Goal: Task Accomplishment & Management: Use online tool/utility

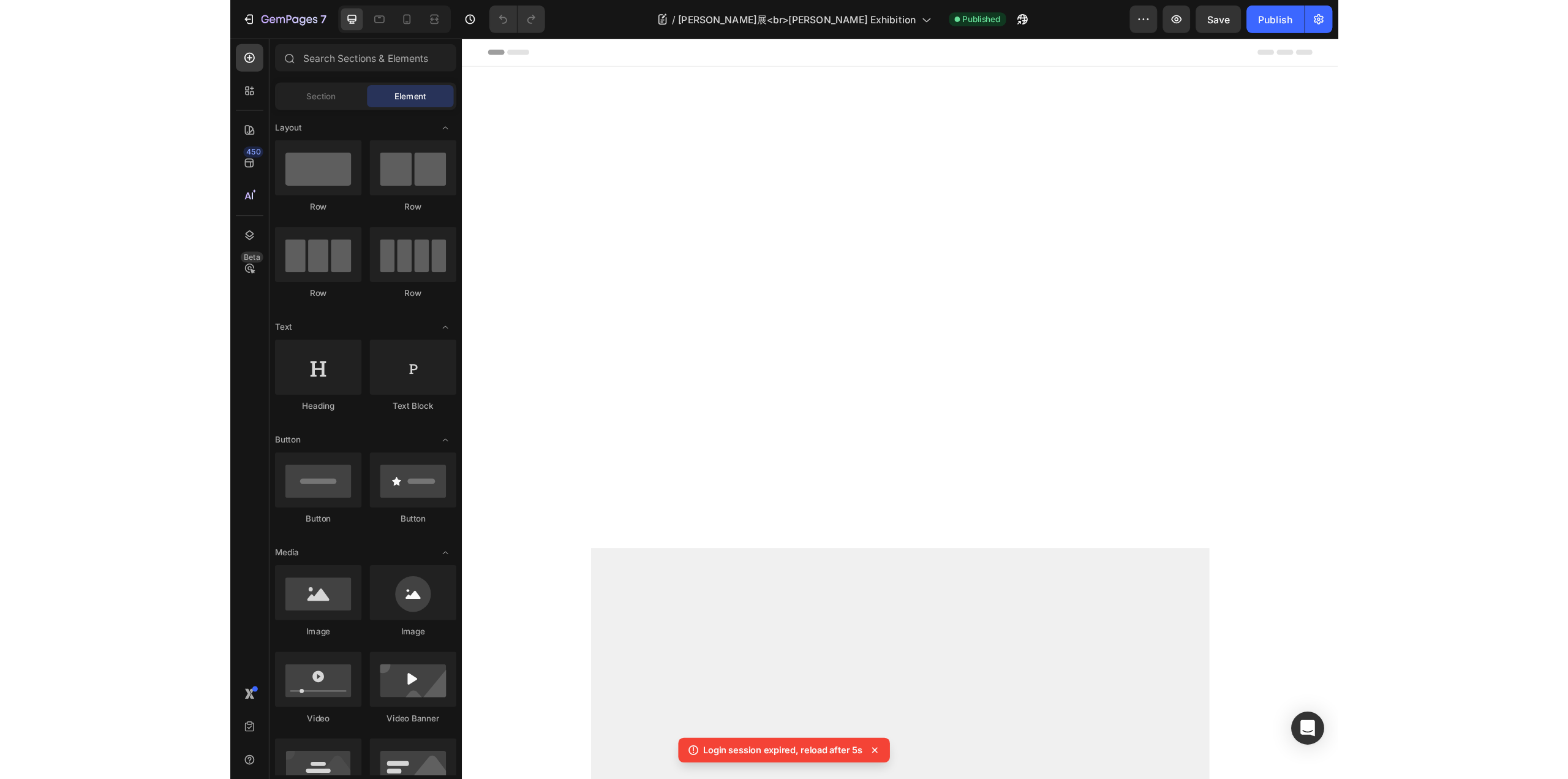
scroll to position [974, 0]
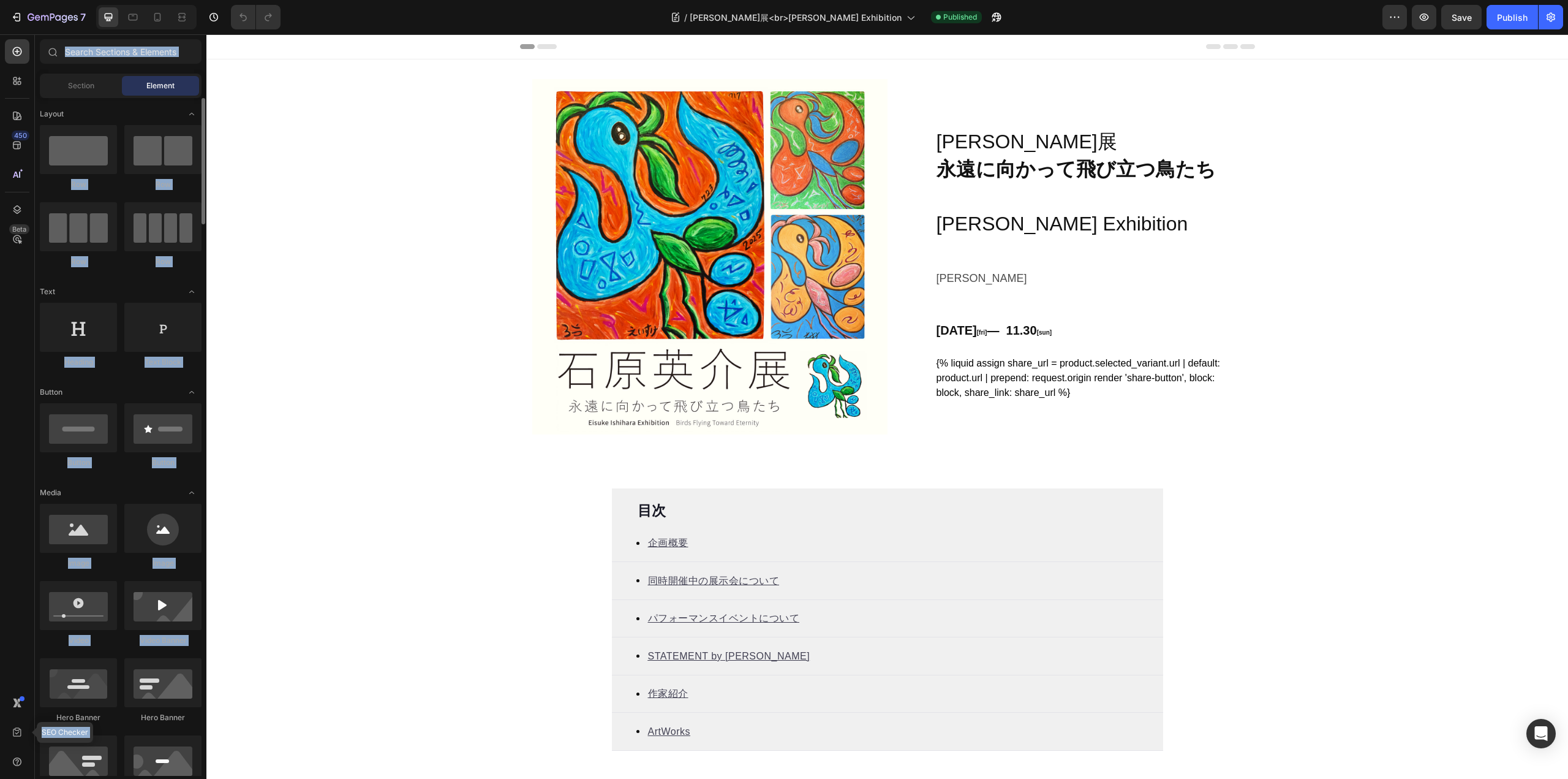
click at [35, 685] on div "450 Beta SEO Checker Sections(18) Elements(83) Section Element Hero Section Pro…" at bounding box center [103, 406] width 206 height 744
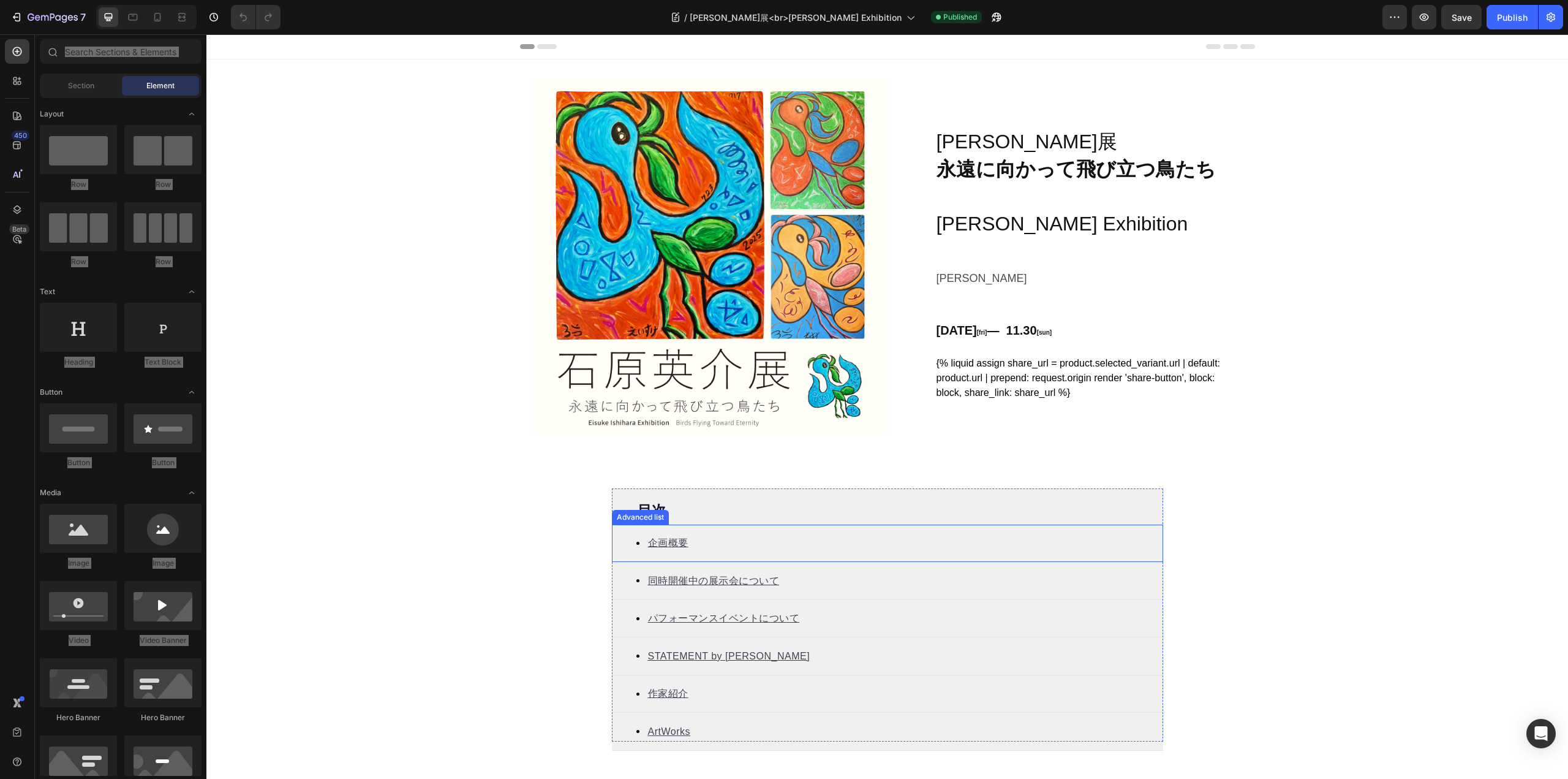
click at [718, 546] on div "Icon 企画概要 Text block" at bounding box center [887, 543] width 551 height 38
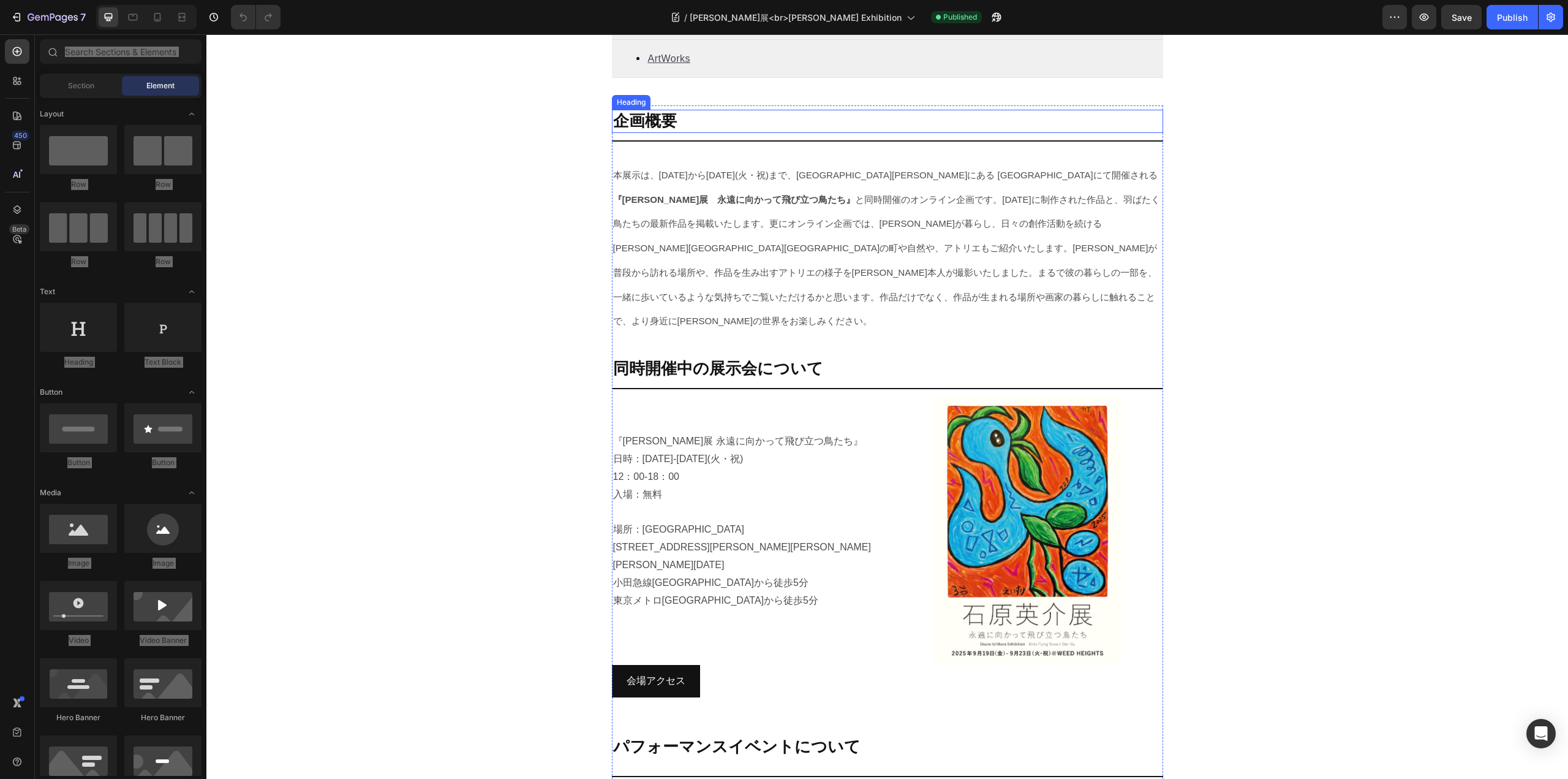
scroll to position [673, 0]
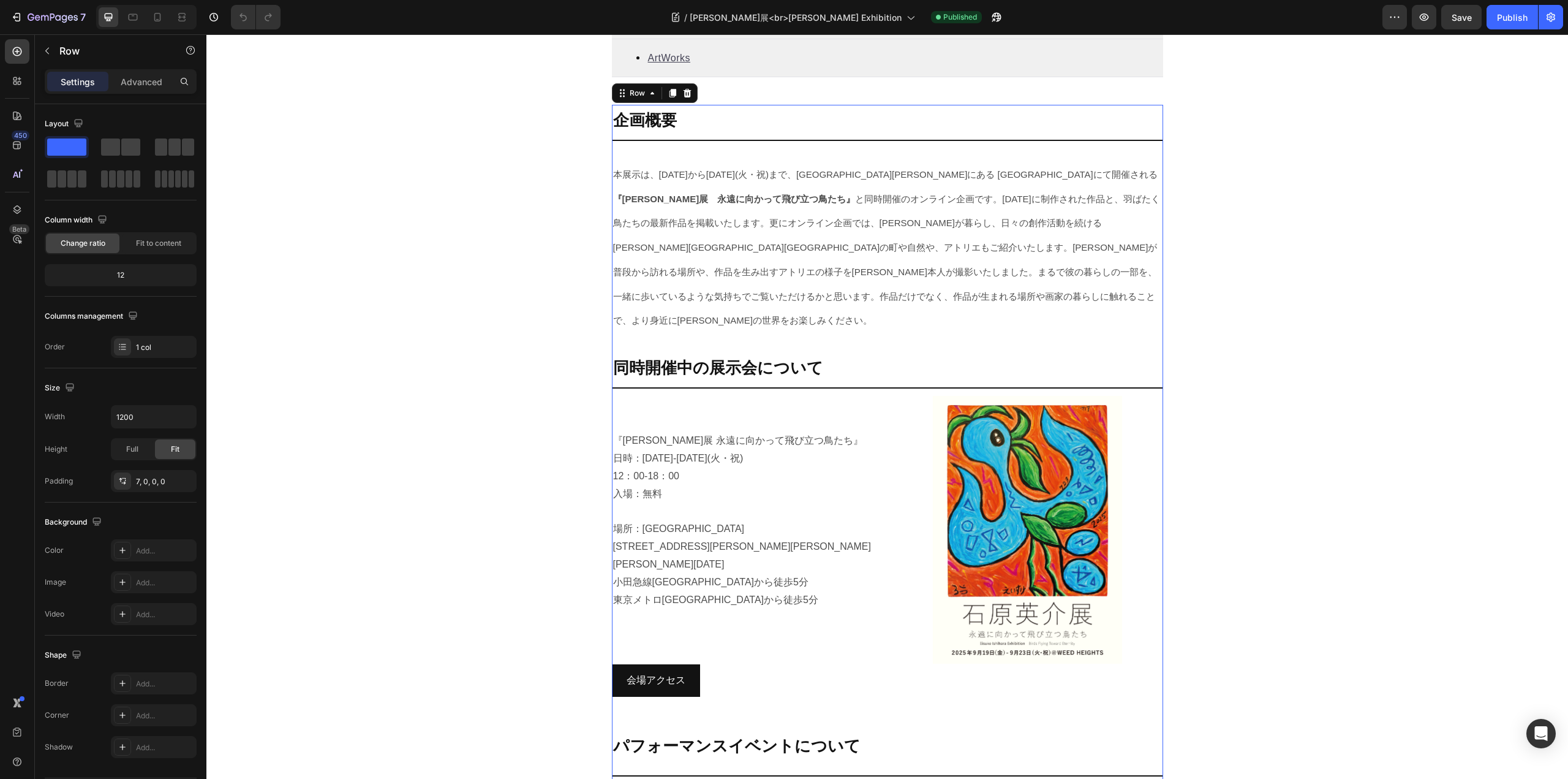
click at [682, 108] on div "企画概要 Heading Title Line 本展示は、[DATE]から[DATE](火・祝)まで、代々木[PERSON_NAME]にある [GEOGRAP…" at bounding box center [887, 549] width 551 height 888
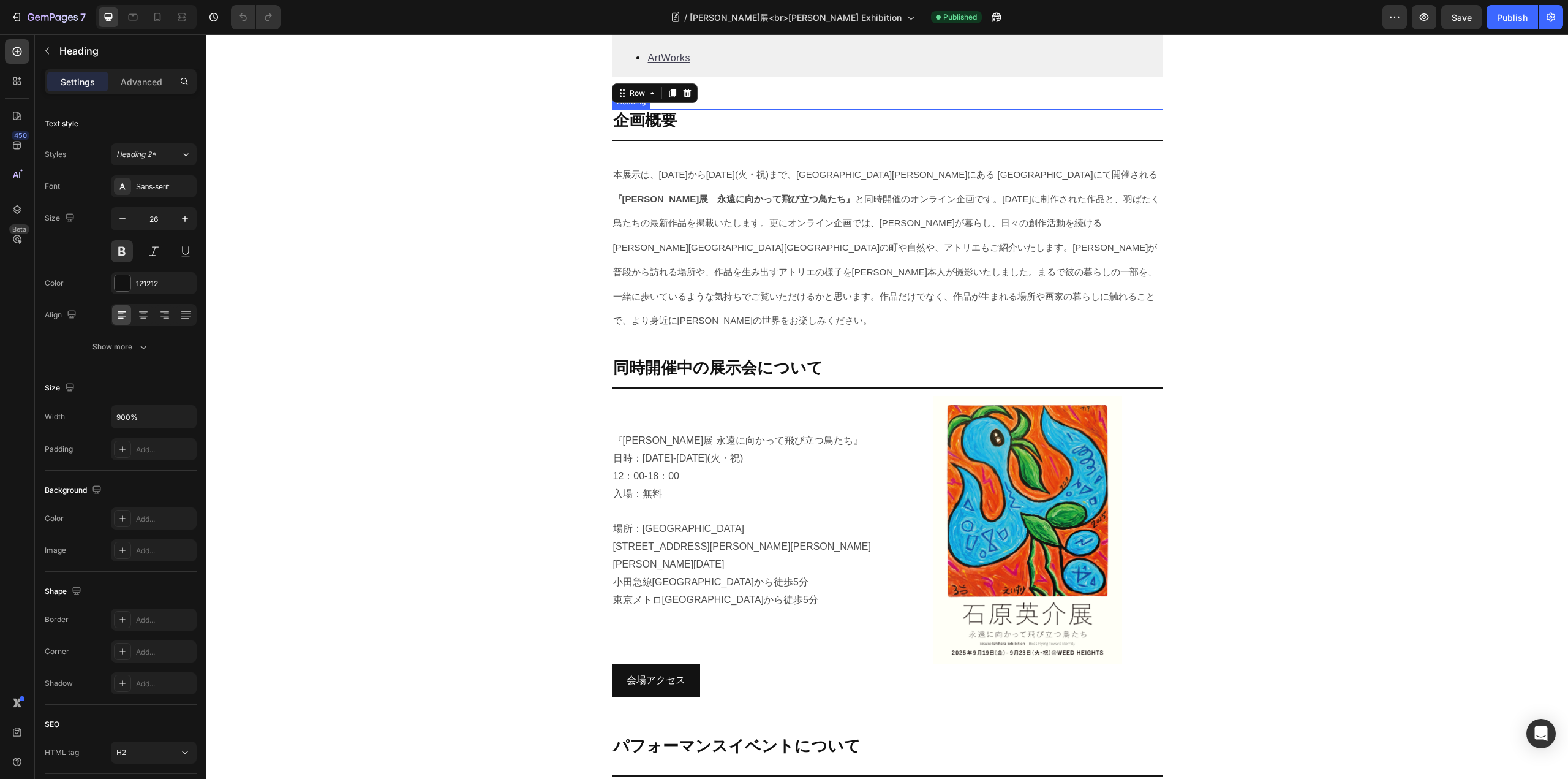
click at [617, 114] on link "企画概要" at bounding box center [644, 120] width 63 height 19
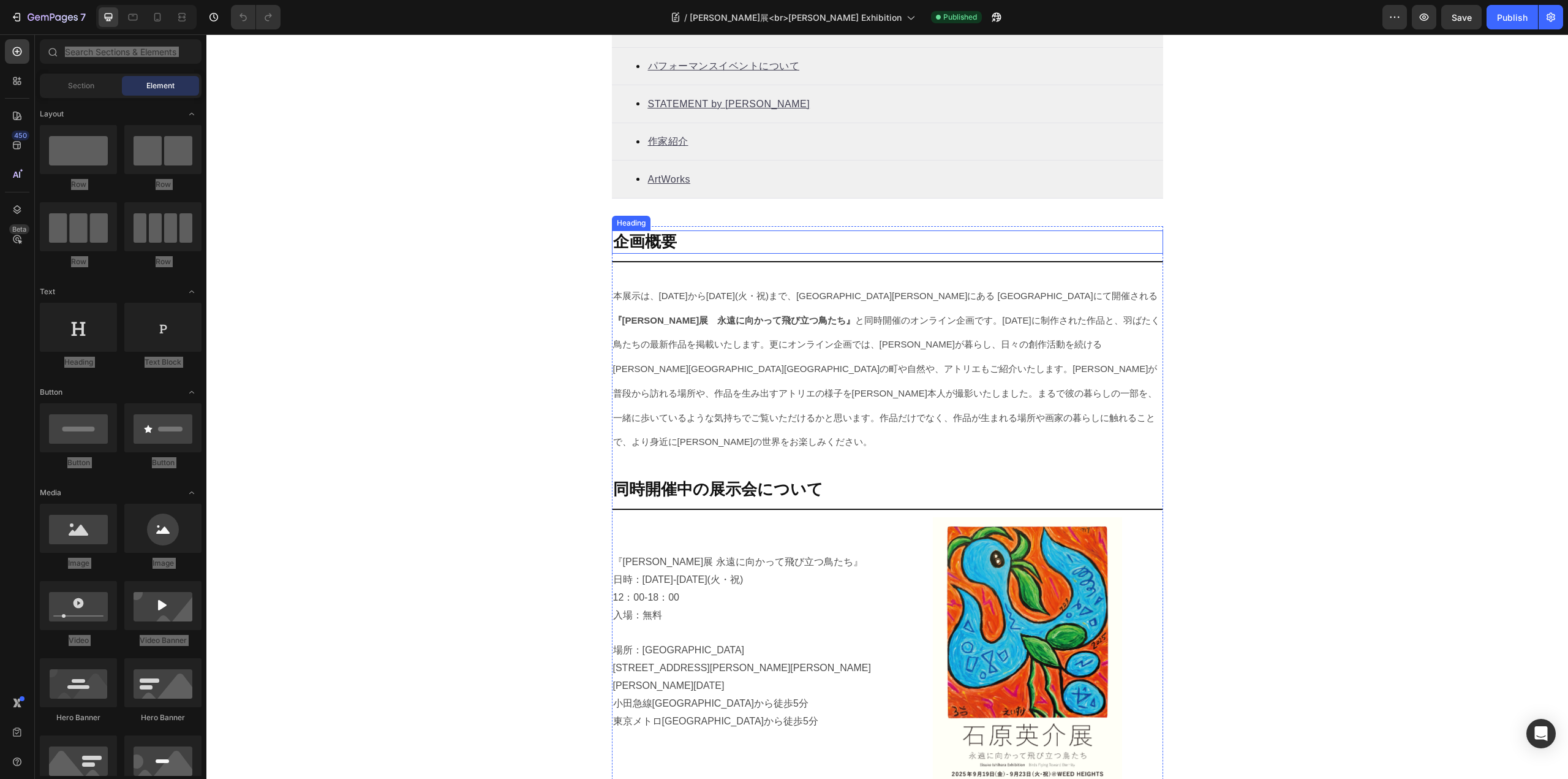
scroll to position [551, 0]
click at [705, 228] on div "企画概要 Heading Title Line 本展示は、[DATE]から[DATE](火・祝)まで、代々木[PERSON_NAME]にある [GEOGRAP…" at bounding box center [887, 670] width 551 height 888
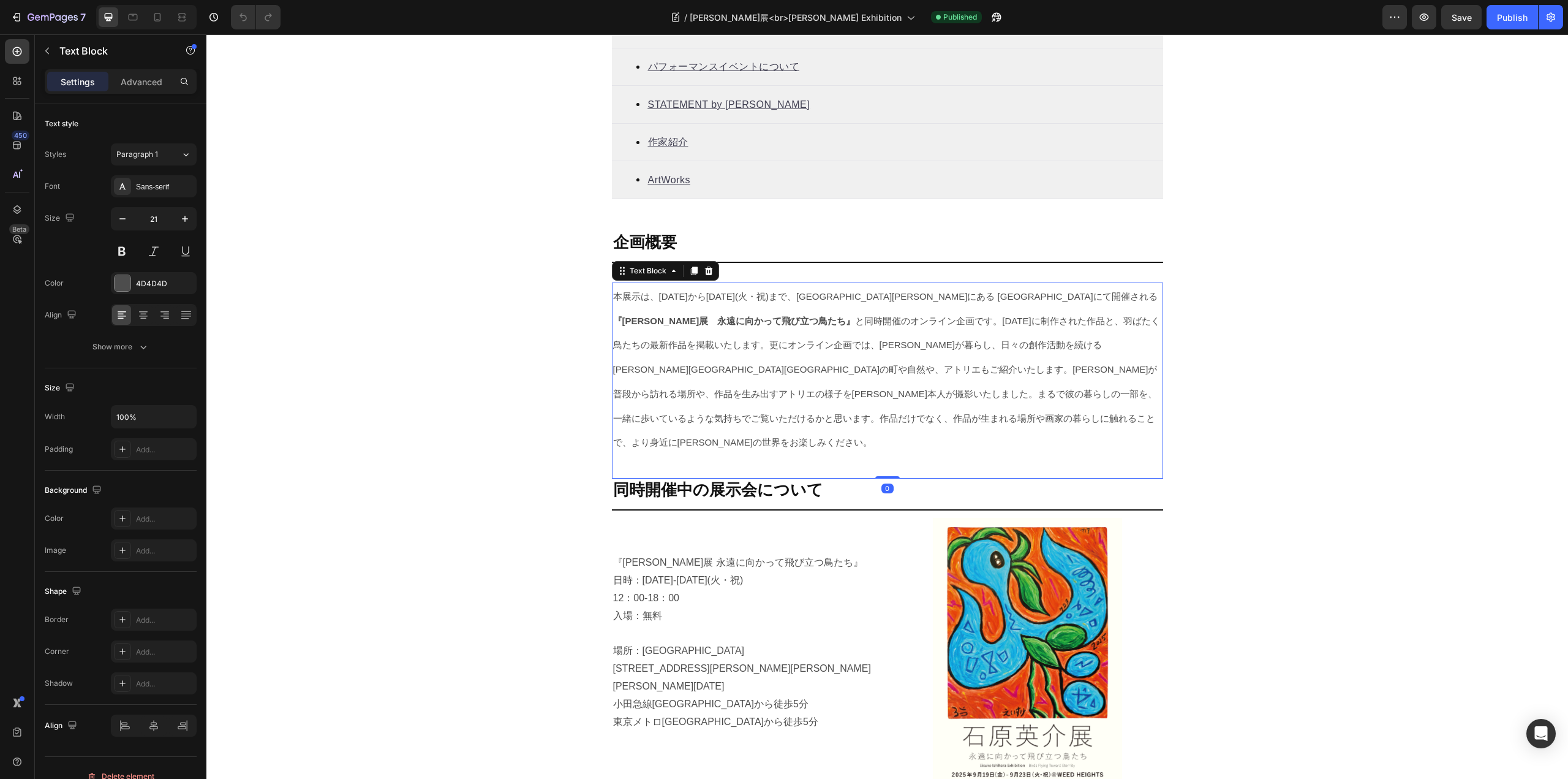
click at [785, 454] on p at bounding box center [888, 466] width 549 height 23
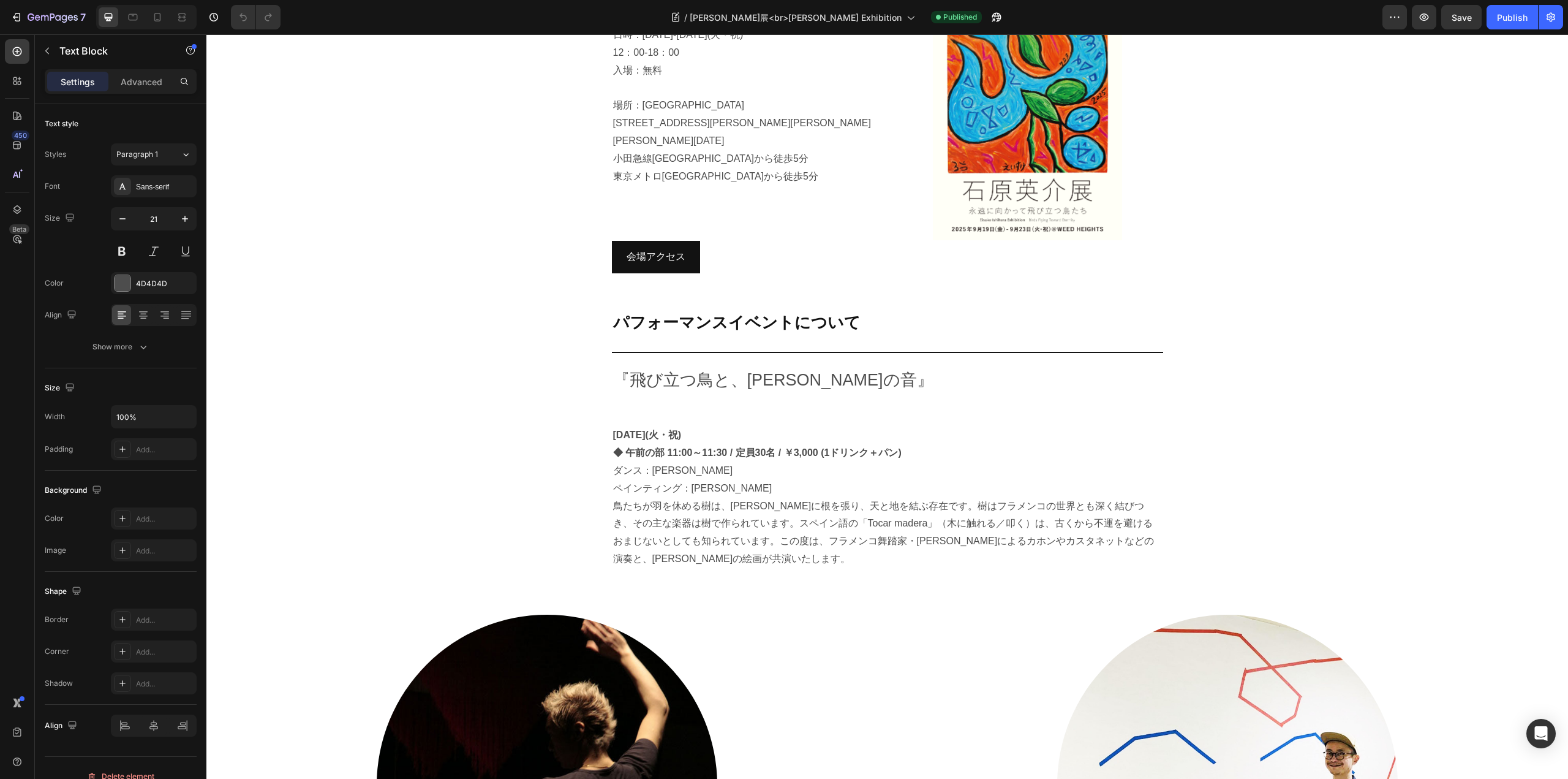
click at [785, 462] on p "ダンス：[PERSON_NAME]" at bounding box center [888, 470] width 549 height 18
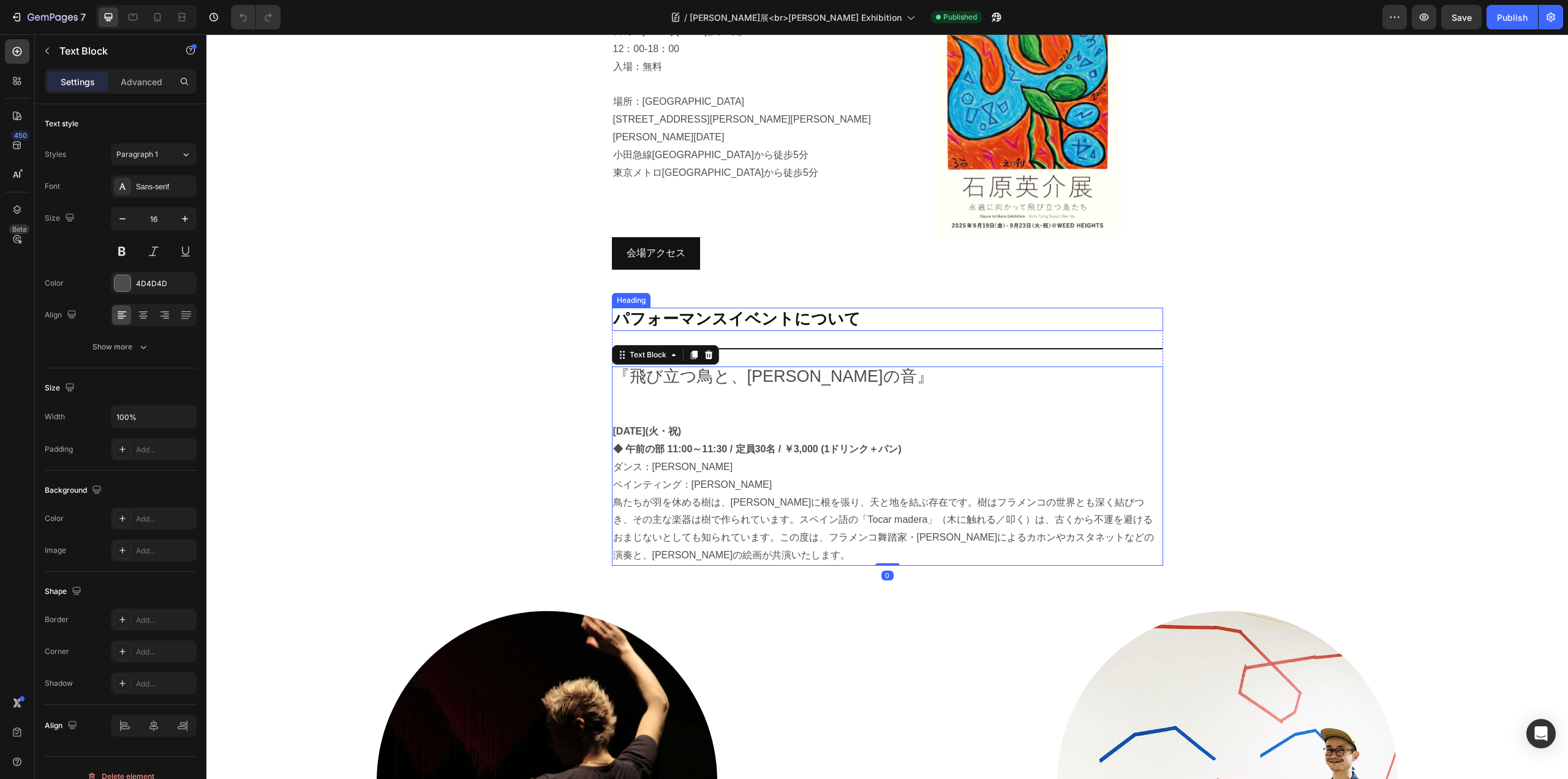
click at [653, 307] on h2 "パフォーマンスイベントについて" at bounding box center [887, 319] width 551 height 23
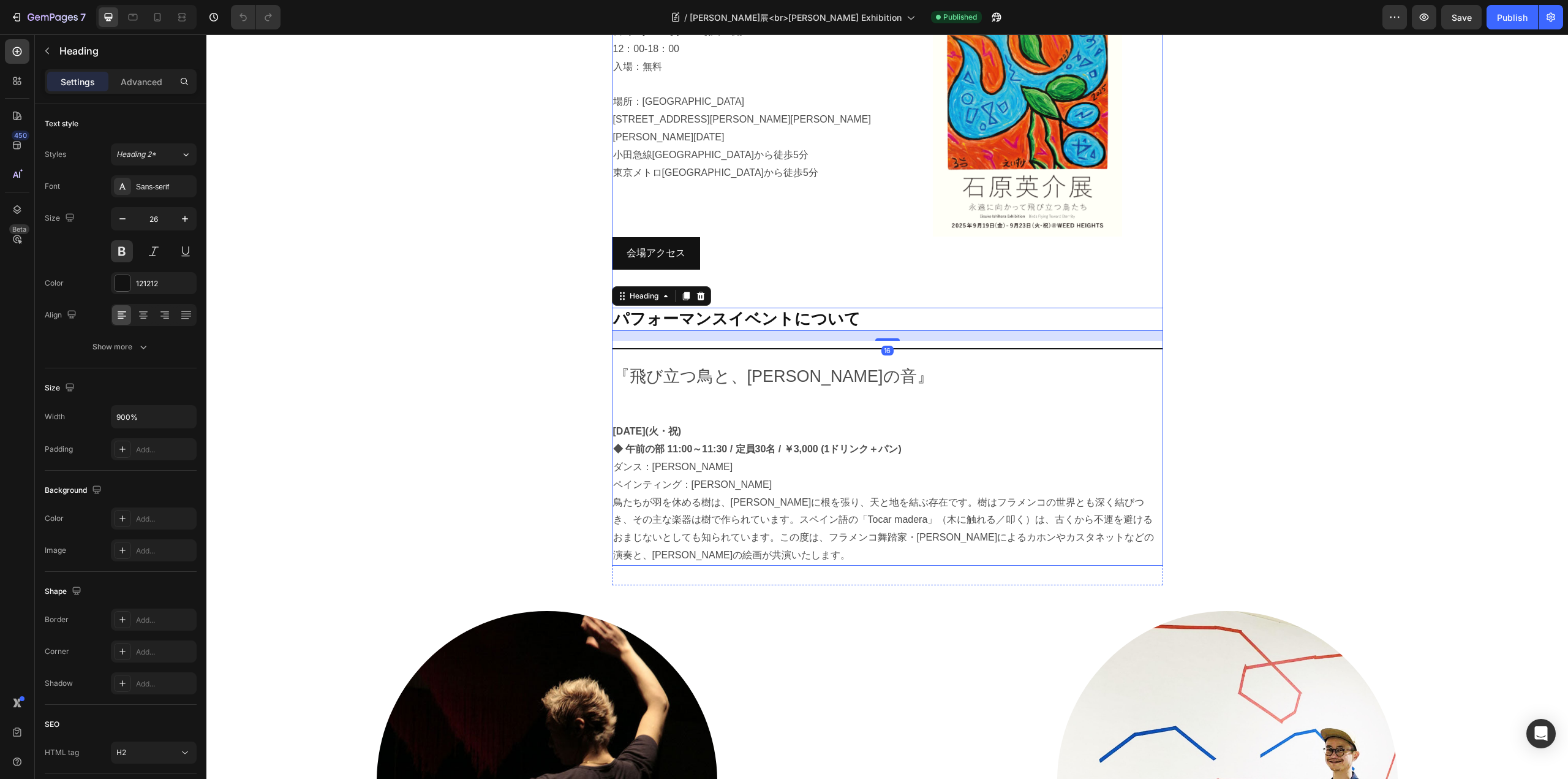
click at [731, 279] on div "会場アクセス [PERSON_NAME]" at bounding box center [887, 272] width 551 height 70
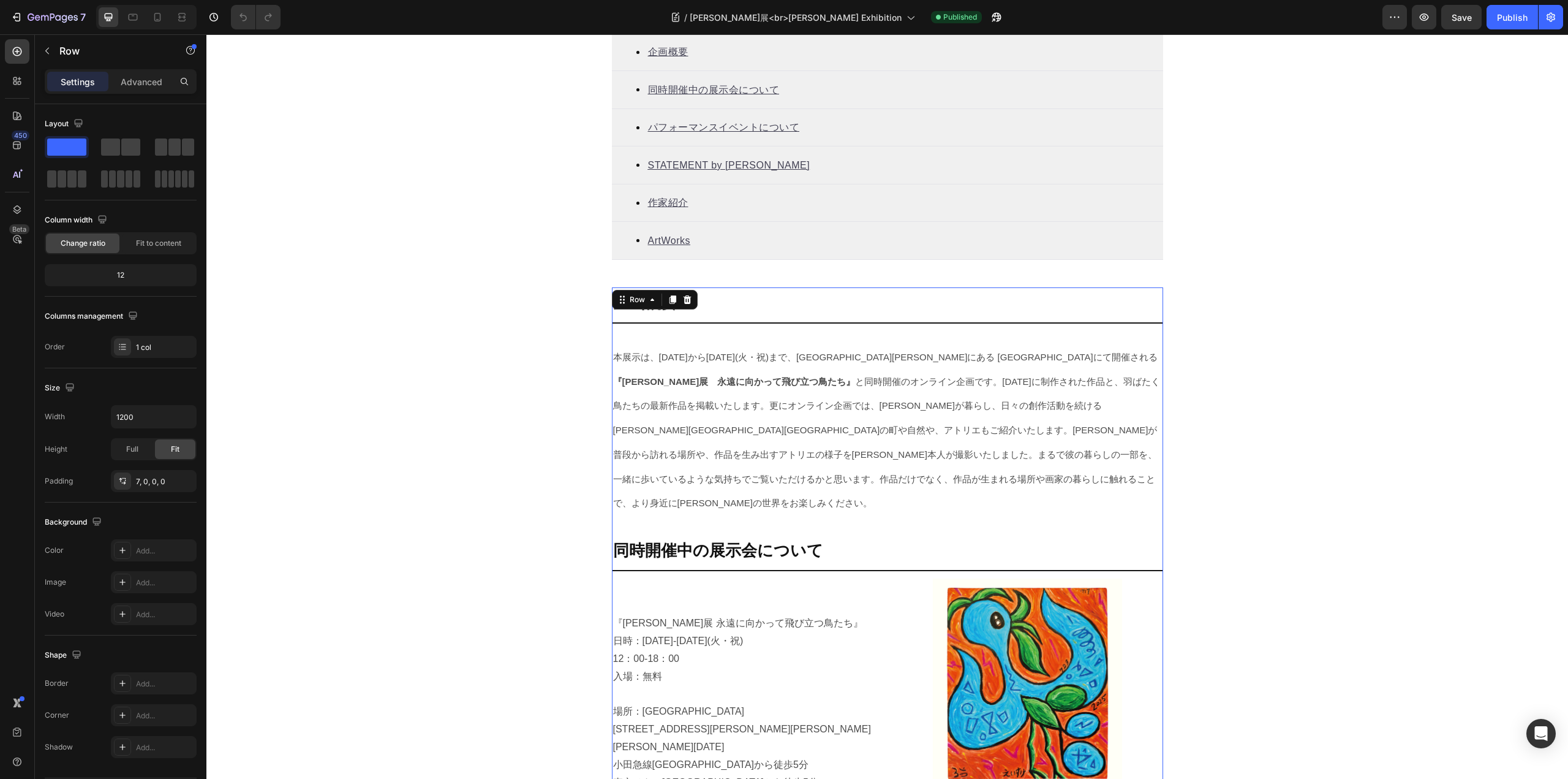
scroll to position [490, 0]
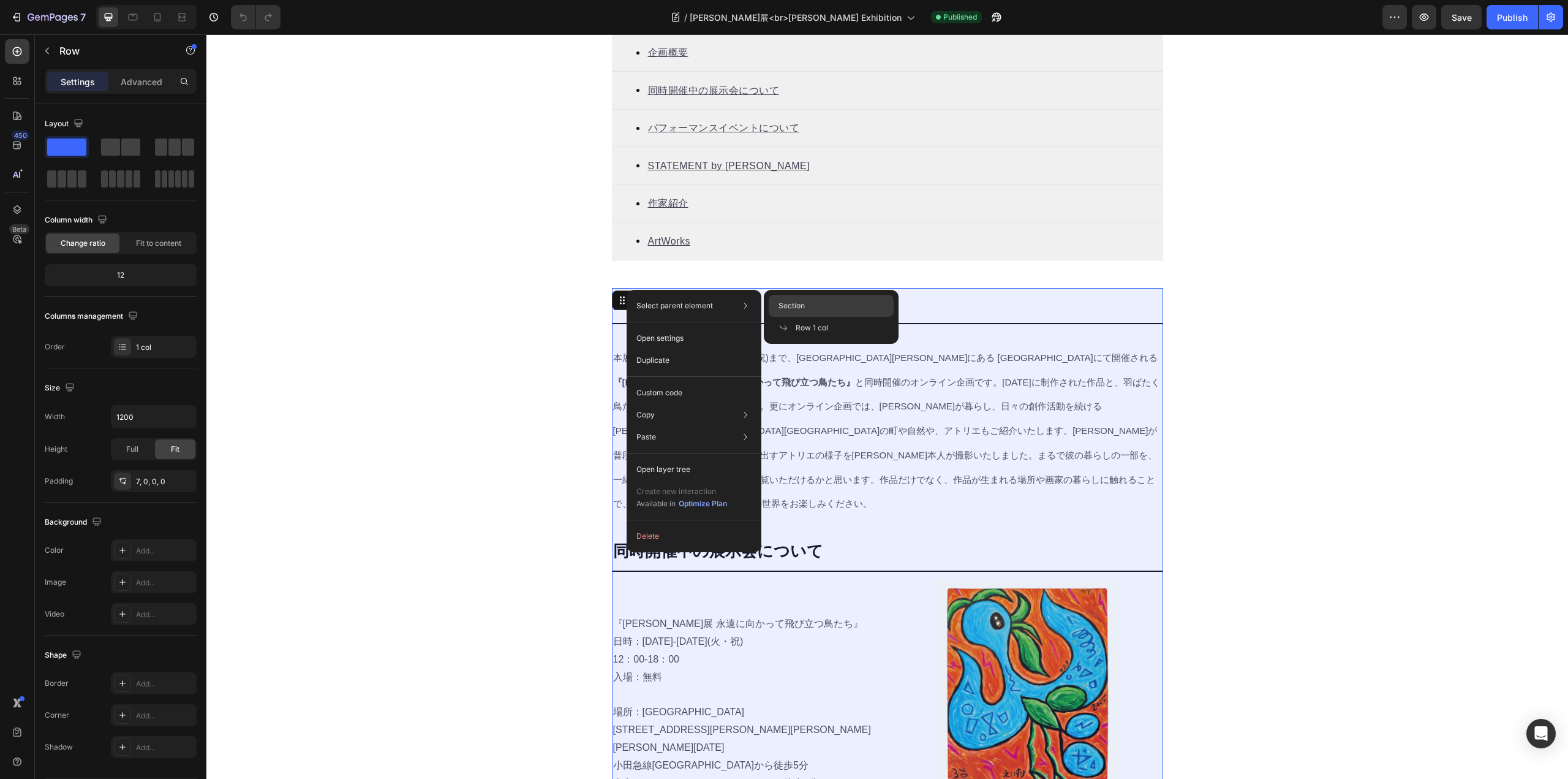
click at [781, 307] on span "Section" at bounding box center [791, 305] width 26 height 11
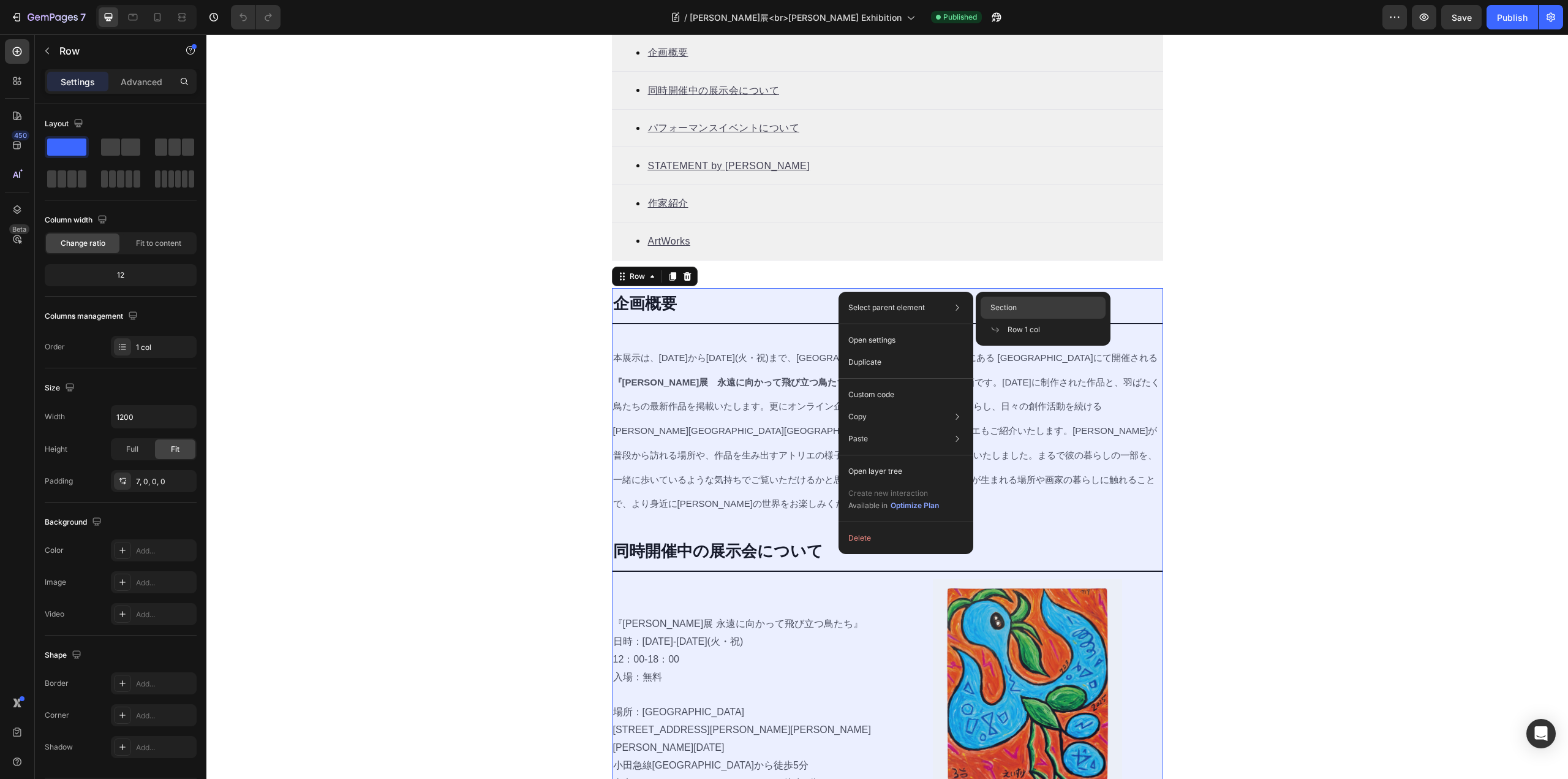
click at [1001, 307] on span "Section" at bounding box center [1003, 307] width 26 height 11
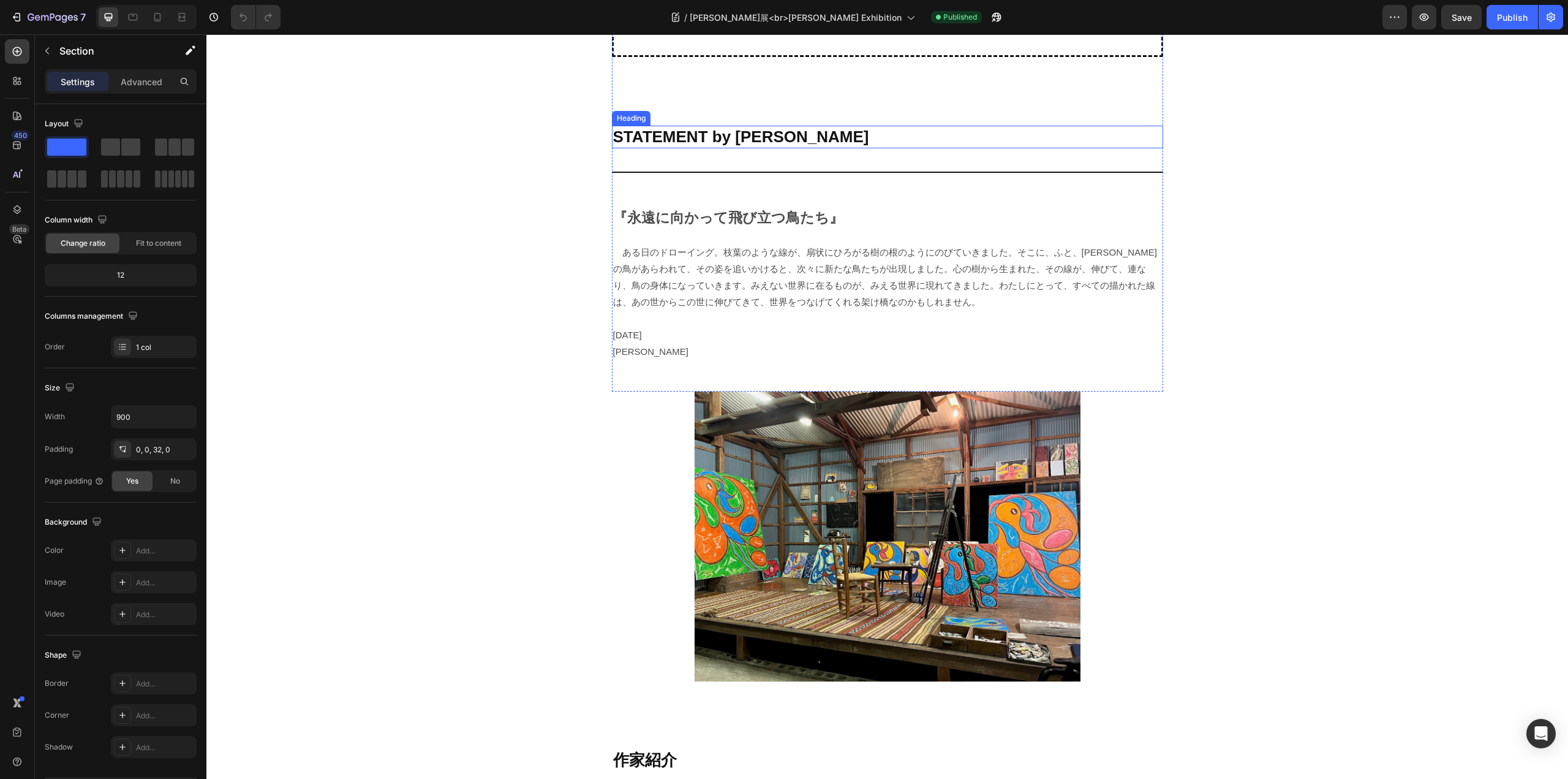
scroll to position [2789, 0]
